Goal: Feedback & Contribution: Contribute content

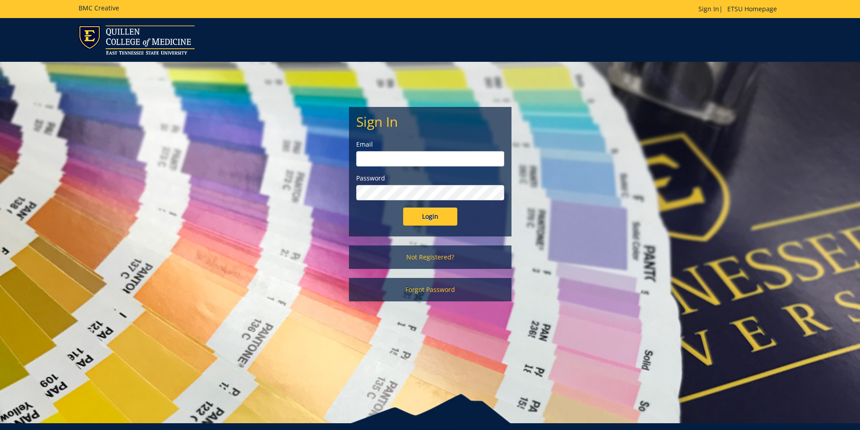
type input "youngtl@etsu.edu"
click at [433, 223] on input "Login" at bounding box center [430, 217] width 54 height 18
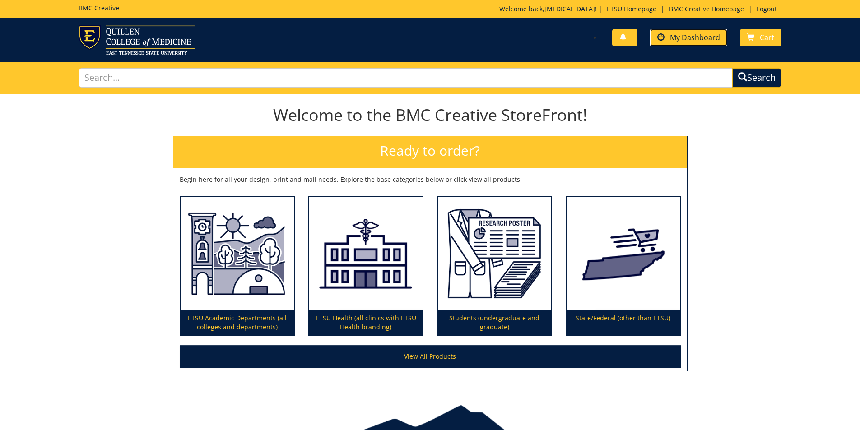
click at [706, 31] on link "My Dashboard" at bounding box center [688, 38] width 77 height 18
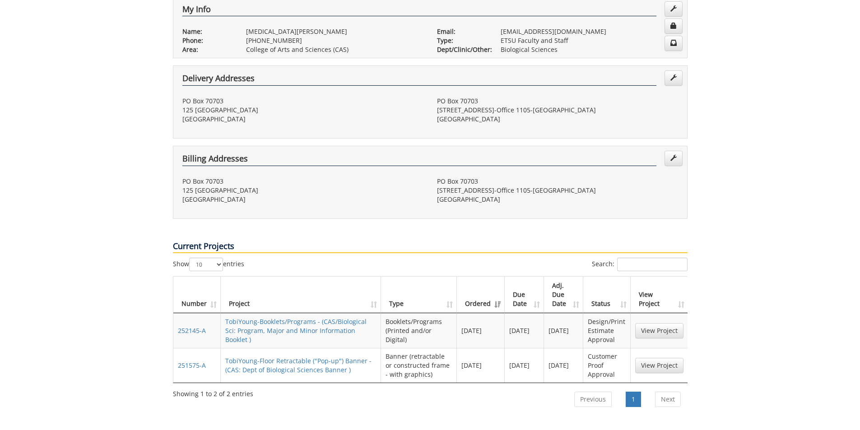
scroll to position [361, 0]
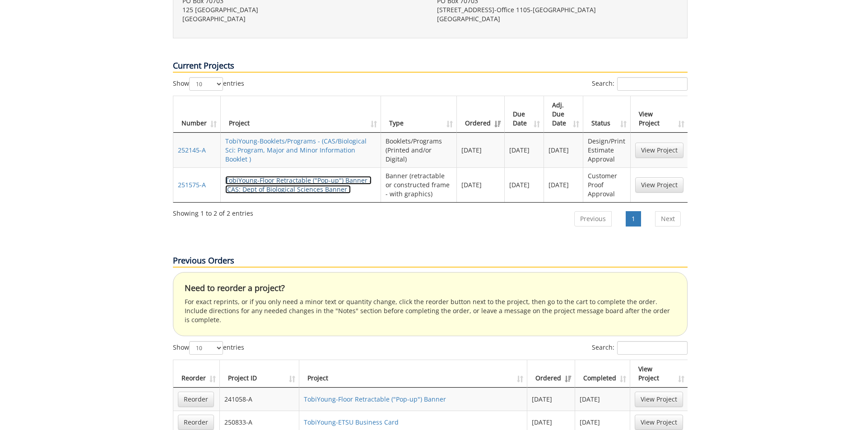
click at [308, 176] on link "TobiYoung-Floor Retractable ("Pop-up") Banner - (CAS: Dept of Biological Scienc…" at bounding box center [298, 185] width 146 height 18
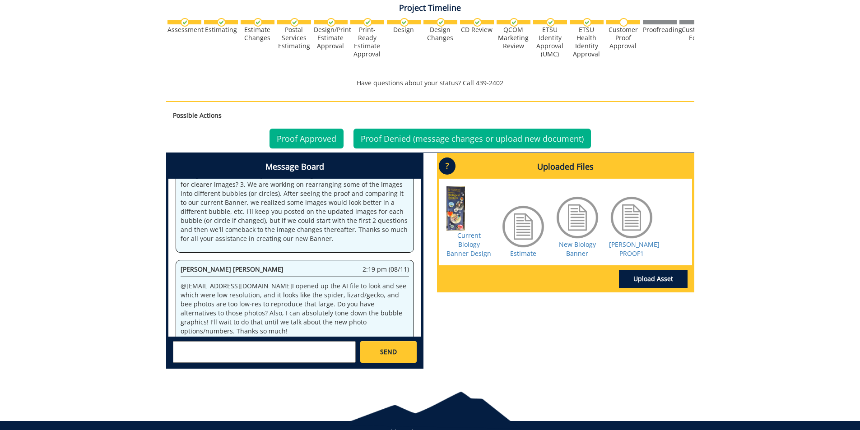
scroll to position [340, 0]
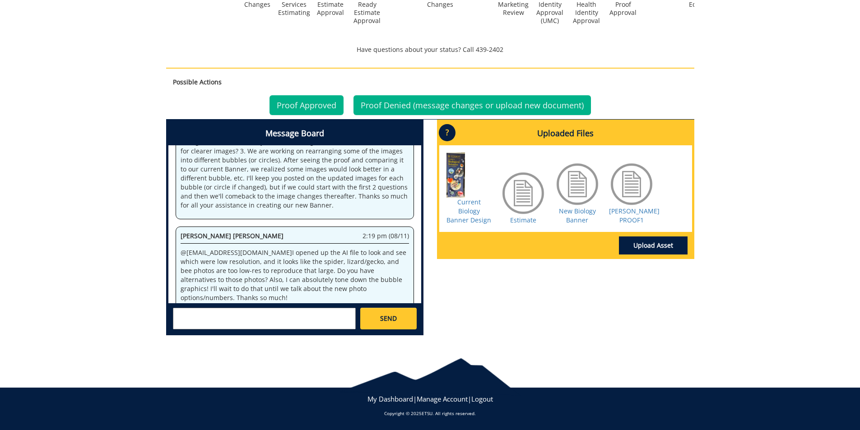
click at [202, 322] on textarea at bounding box center [264, 319] width 183 height 22
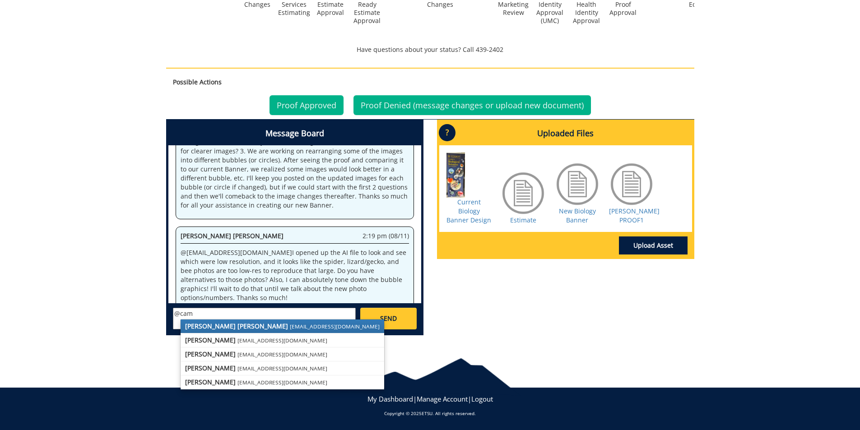
click at [202, 322] on strong "[PERSON_NAME] [PERSON_NAME]" at bounding box center [236, 326] width 103 height 9
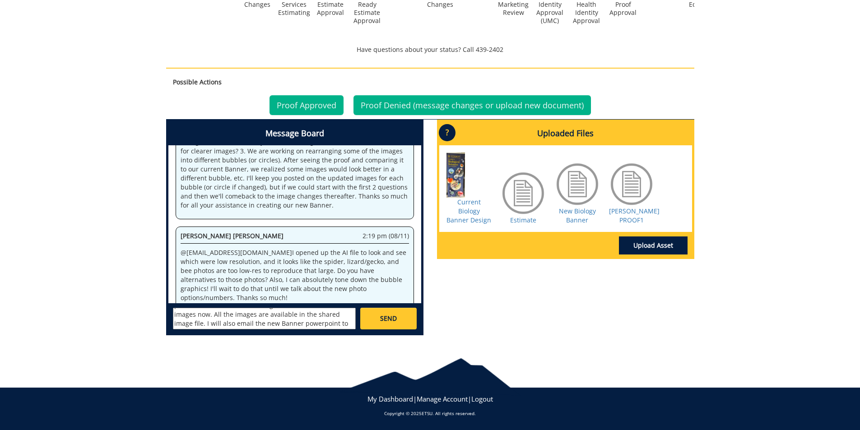
scroll to position [25, 0]
click at [259, 318] on textarea "@[EMAIL_ADDRESS][DOMAIN_NAME] Hi [PERSON_NAME], please see the new Banner image…" at bounding box center [264, 319] width 183 height 22
click at [280, 323] on textarea "@[EMAIL_ADDRESS][DOMAIN_NAME] Hi [PERSON_NAME], please see the new Banner image…" at bounding box center [264, 319] width 183 height 22
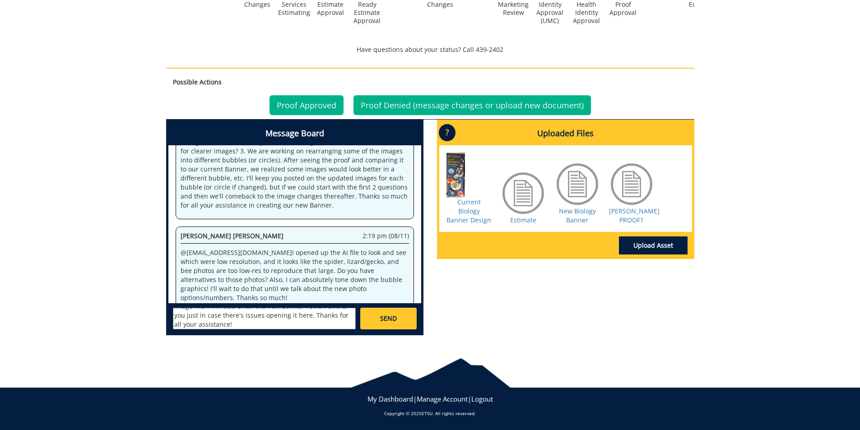
type textarea "@[EMAIL_ADDRESS][DOMAIN_NAME] Hi [PERSON_NAME], please see the new Banner image…"
click at [390, 319] on span "SEND" at bounding box center [388, 318] width 17 height 9
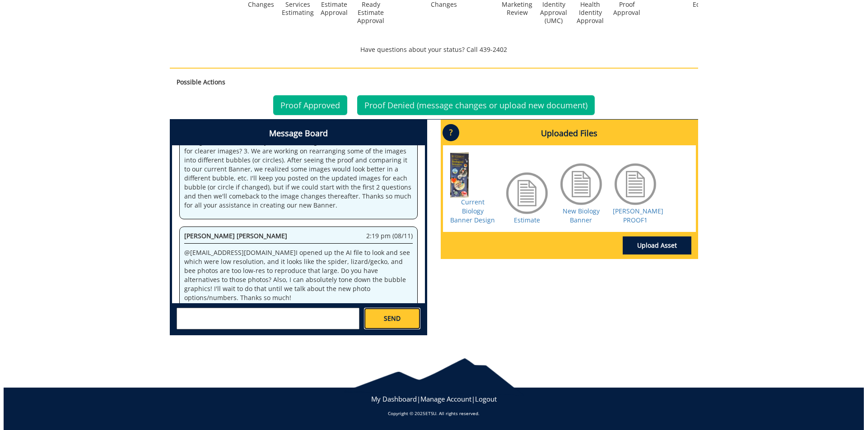
scroll to position [0, 0]
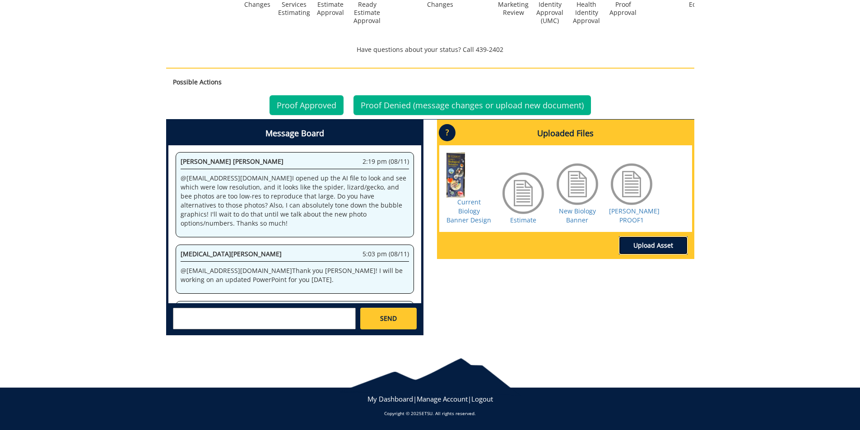
click at [673, 243] on link "Upload Asset" at bounding box center [653, 246] width 69 height 18
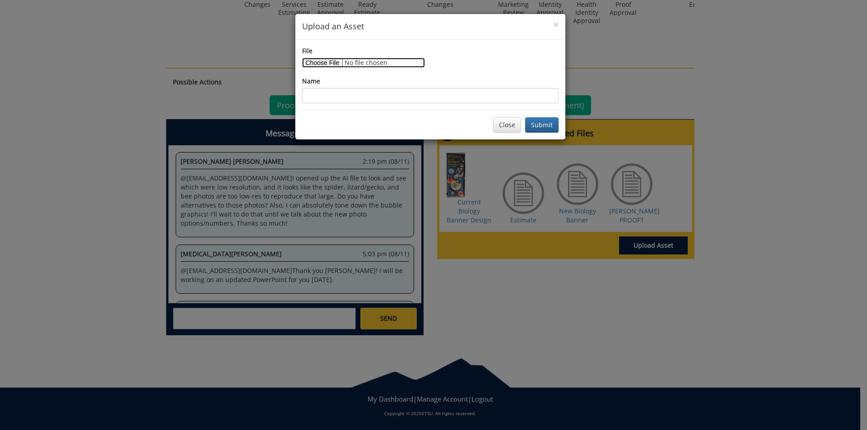
click at [313, 61] on input "File" at bounding box center [363, 63] width 123 height 10
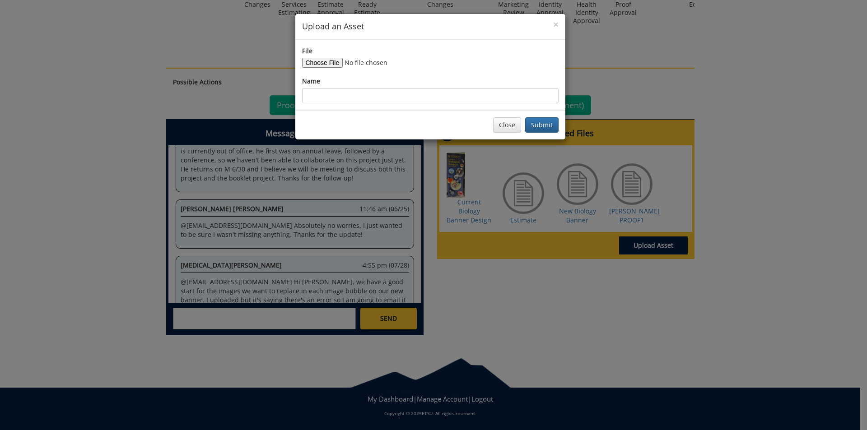
scroll to position [21516, 0]
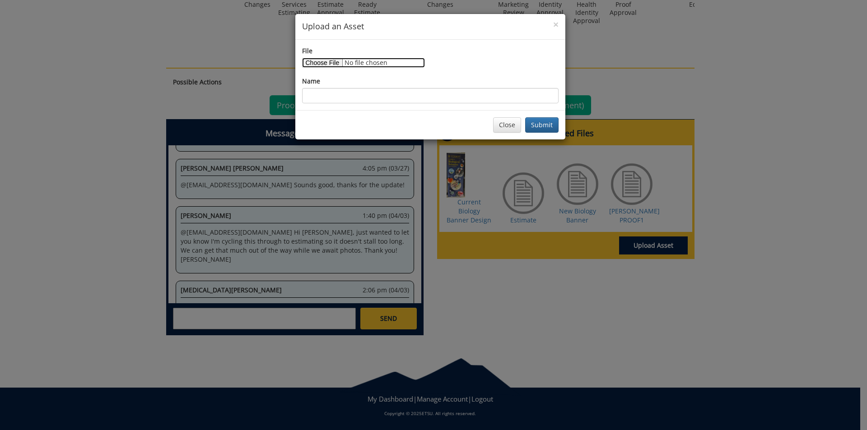
click at [319, 61] on input "File" at bounding box center [363, 63] width 123 height 10
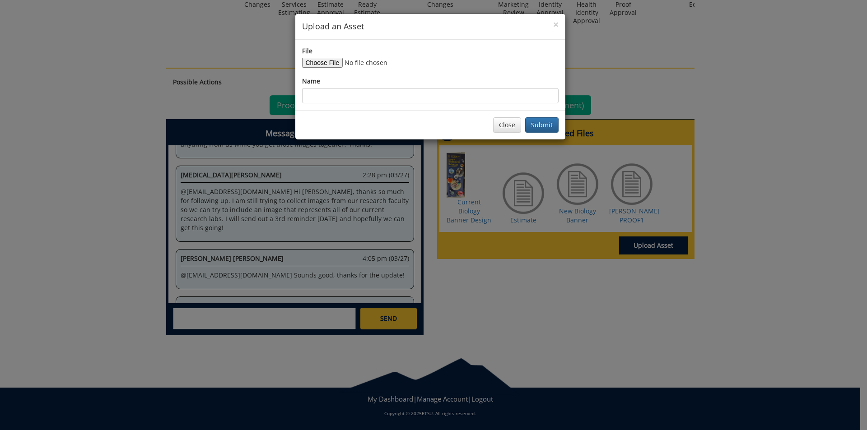
scroll to position [24850, 0]
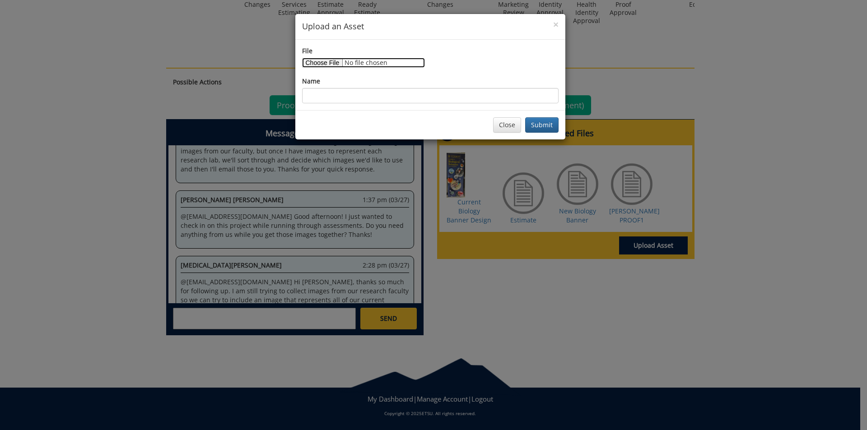
type input "C:\fakepath\2025 Biology Banner-Draft 2.pptx"
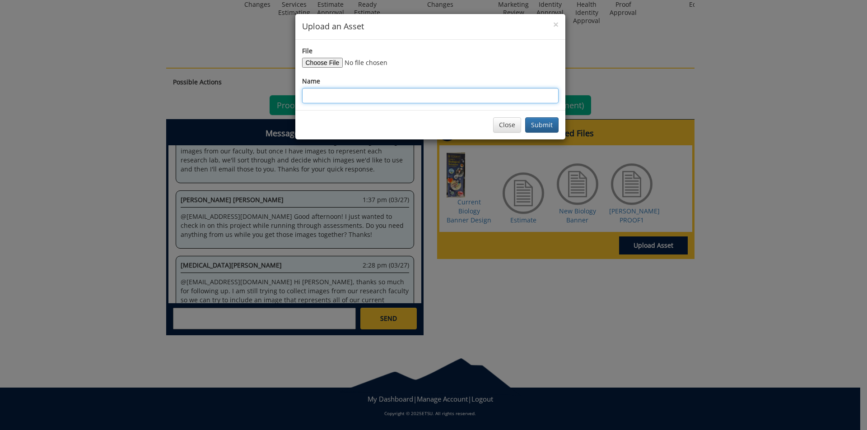
click at [315, 95] on input "Name" at bounding box center [430, 95] width 257 height 15
click at [372, 96] on input "New Biology Banner" at bounding box center [430, 95] width 257 height 15
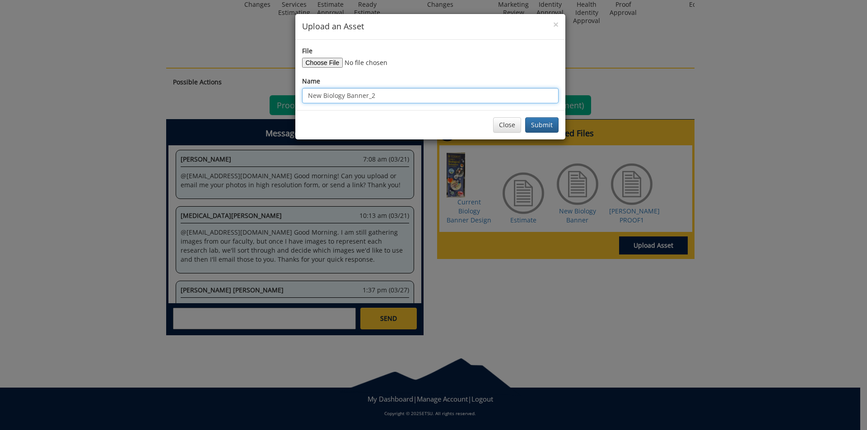
scroll to position [28183, 0]
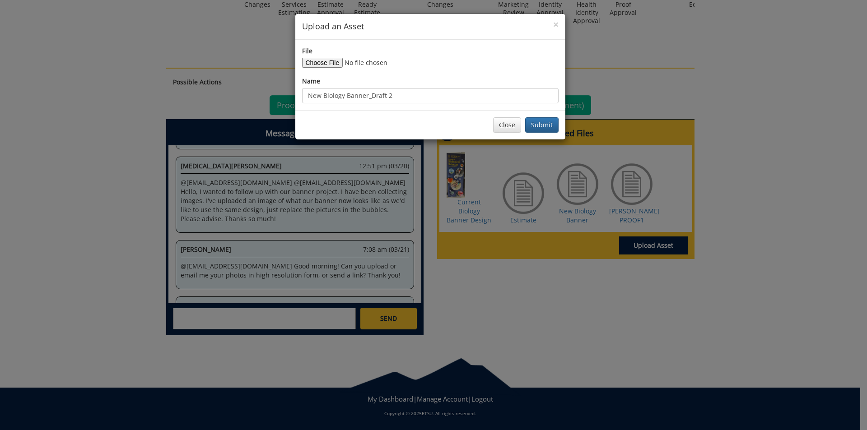
click at [385, 115] on div "Close Submit" at bounding box center [430, 124] width 270 height 29
click at [371, 96] on input "New Biology Banner_Draft 2" at bounding box center [430, 95] width 257 height 15
type input "New Biology Banner-Draft 2"
click at [552, 122] on button "Submit" at bounding box center [541, 124] width 33 height 15
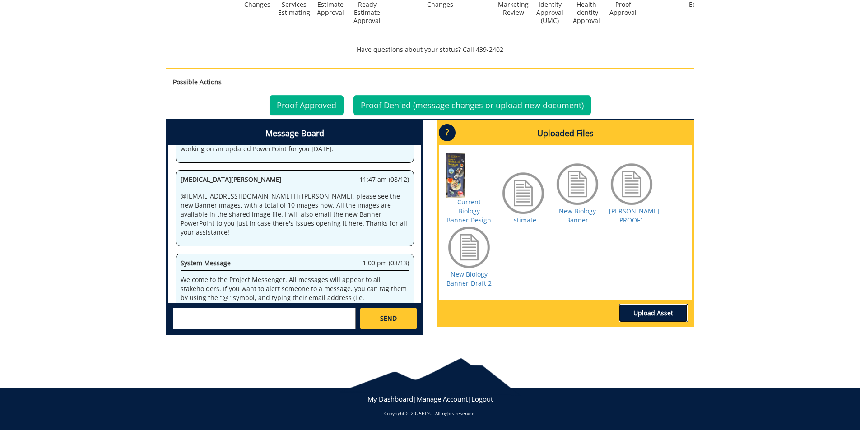
scroll to position [34850, 0]
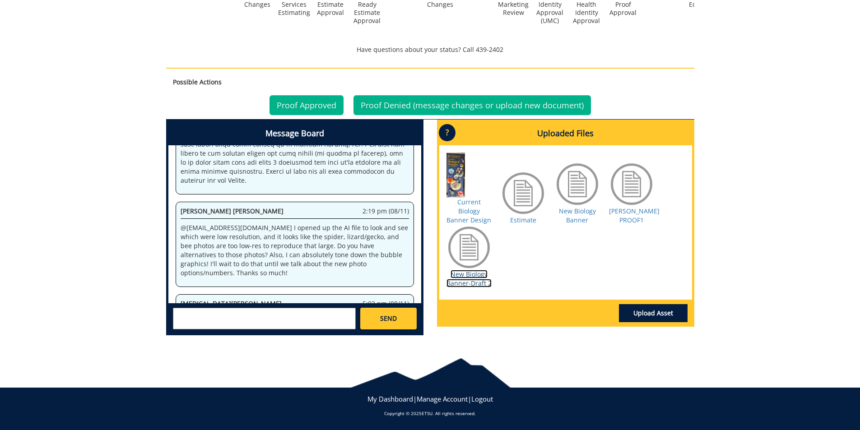
click at [483, 282] on link "New Biology Banner-Draft 2" at bounding box center [469, 279] width 45 height 18
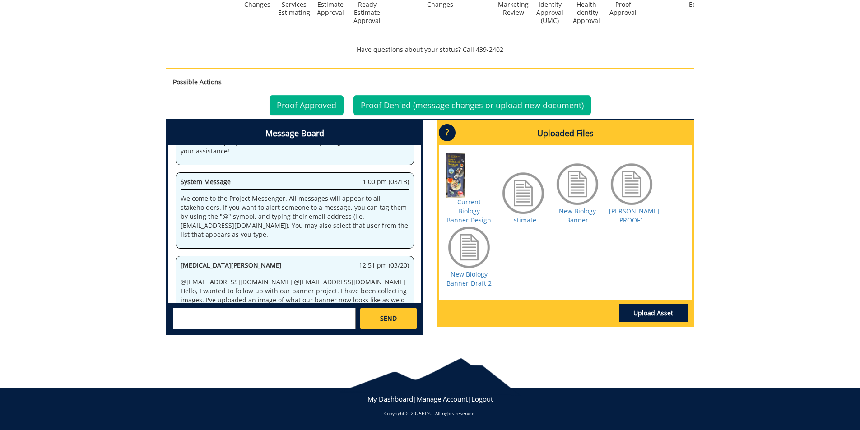
scroll to position [98184, 0]
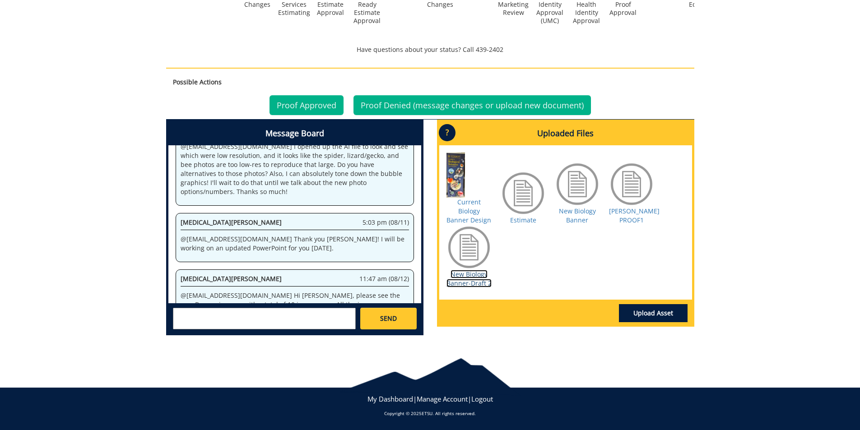
click at [457, 278] on link "New Biology Banner-Draft 2" at bounding box center [469, 279] width 45 height 18
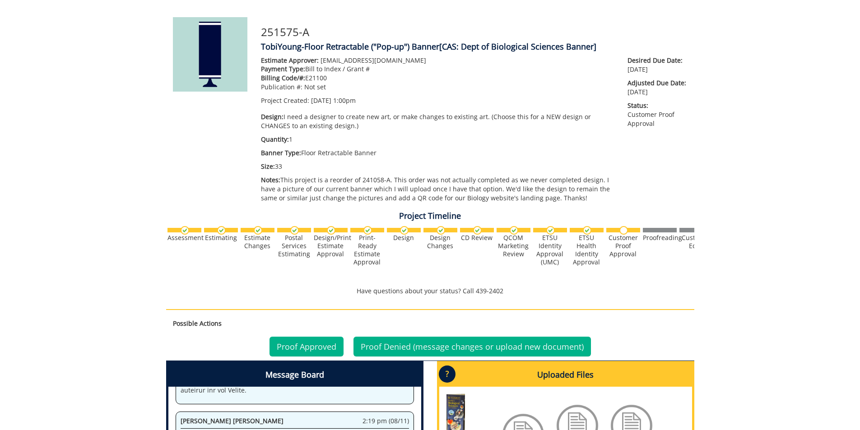
scroll to position [0, 0]
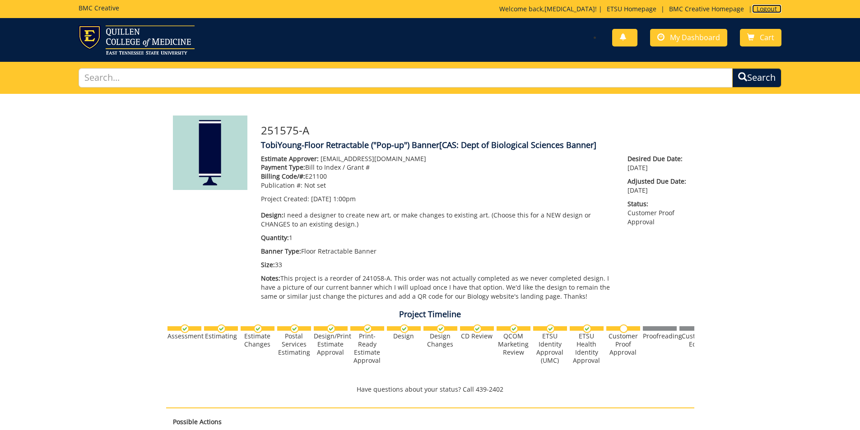
click at [770, 8] on link "Logout" at bounding box center [766, 9] width 29 height 9
